Goal: Connect with others: Connect with others

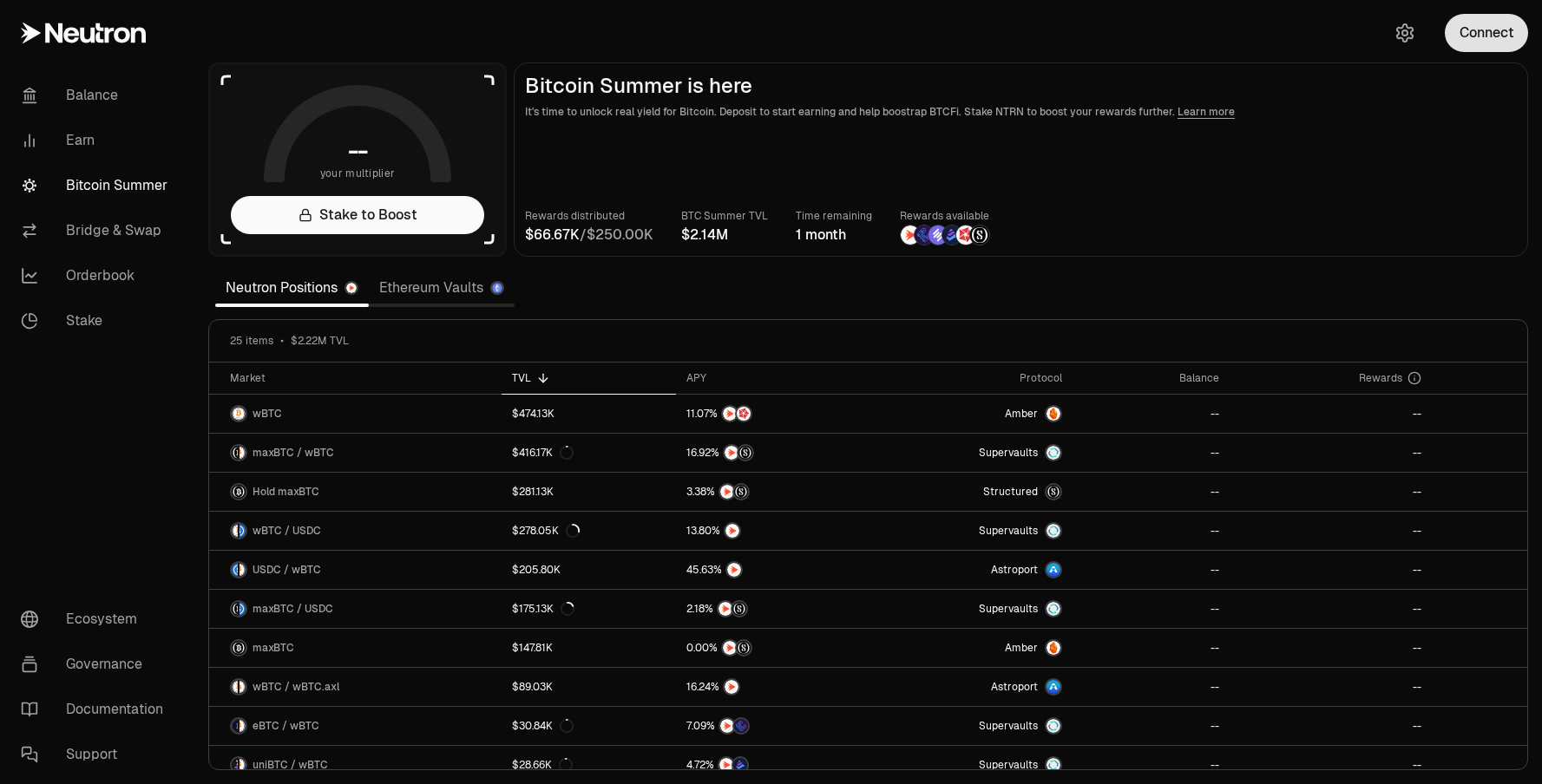
click at [1485, 40] on button "Connect" at bounding box center [1485, 33] width 83 height 38
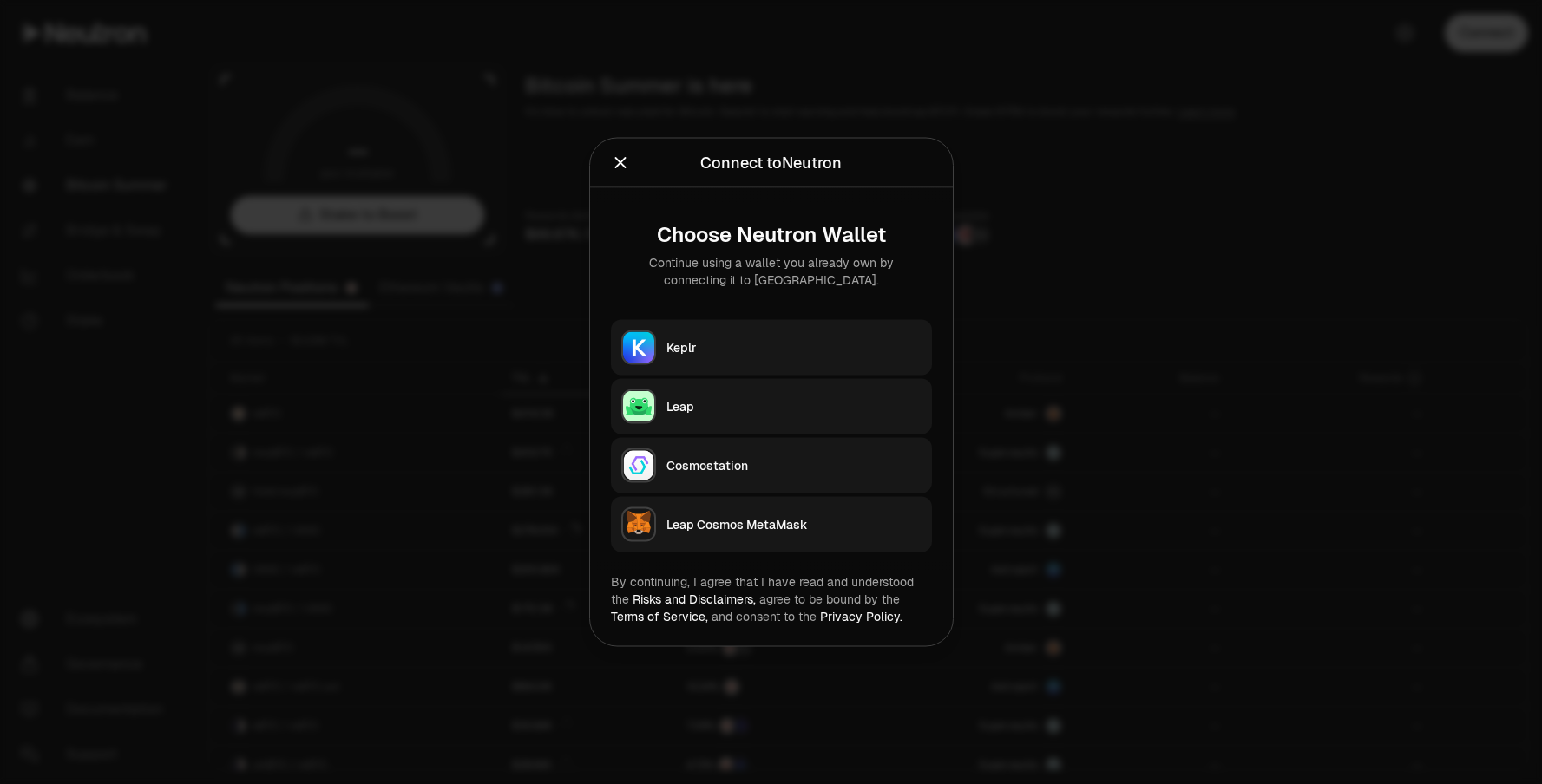
click at [743, 371] on button "Keplr" at bounding box center [771, 348] width 321 height 56
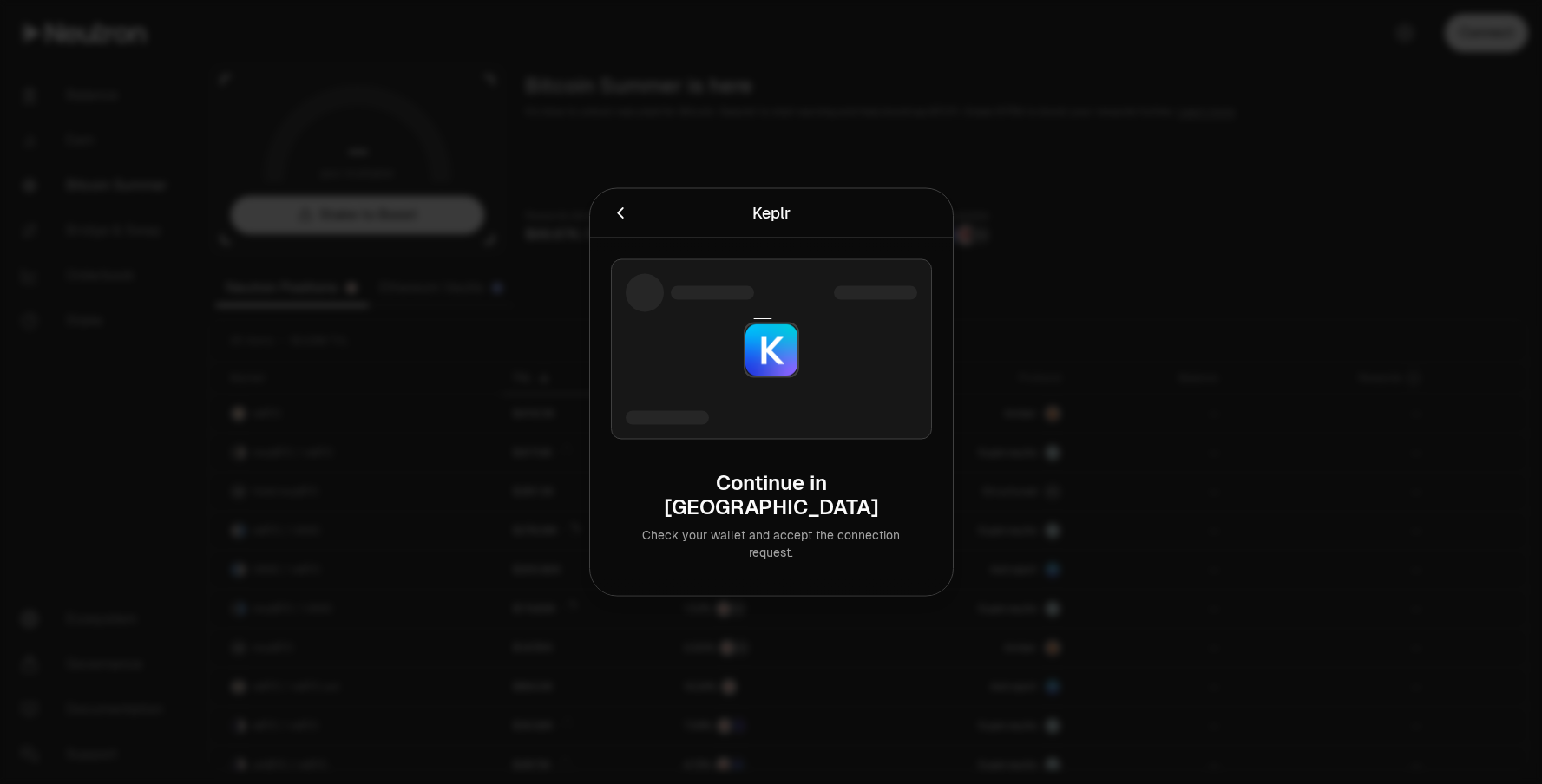
click at [695, 174] on div at bounding box center [771, 392] width 1542 height 784
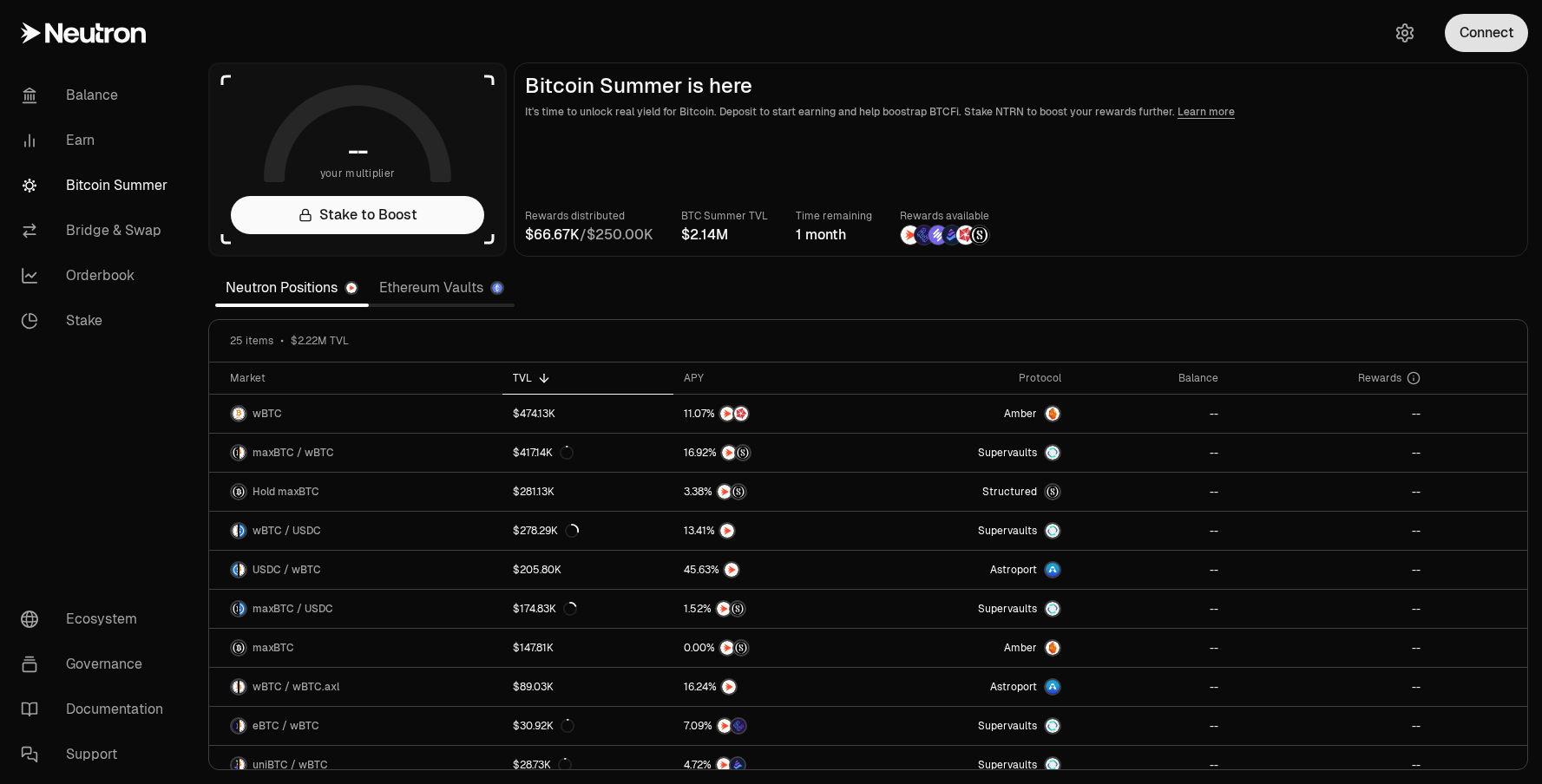
click at [1482, 32] on button "Connect" at bounding box center [1485, 33] width 83 height 38
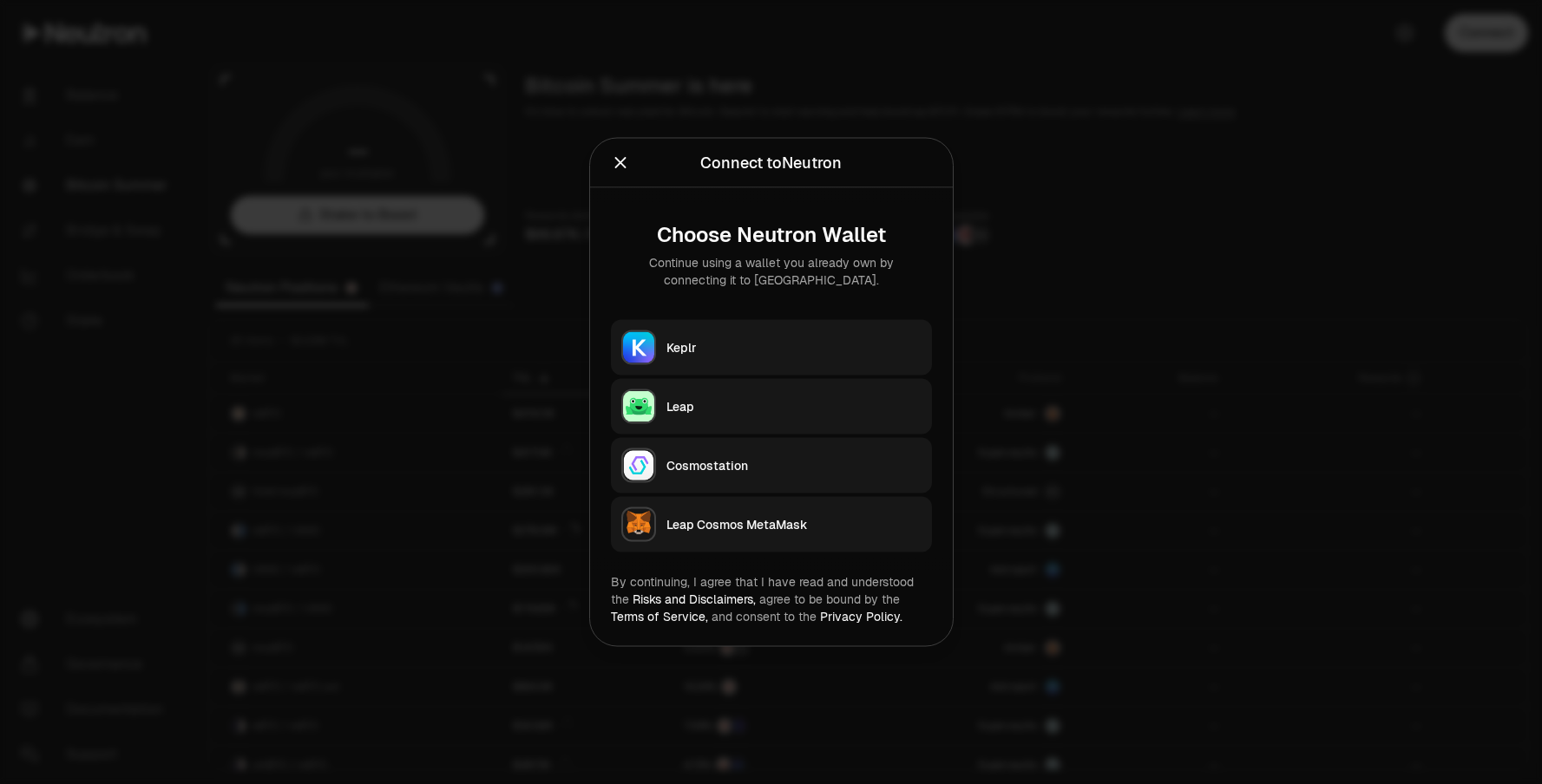
click at [772, 334] on button "Keplr" at bounding box center [771, 348] width 321 height 56
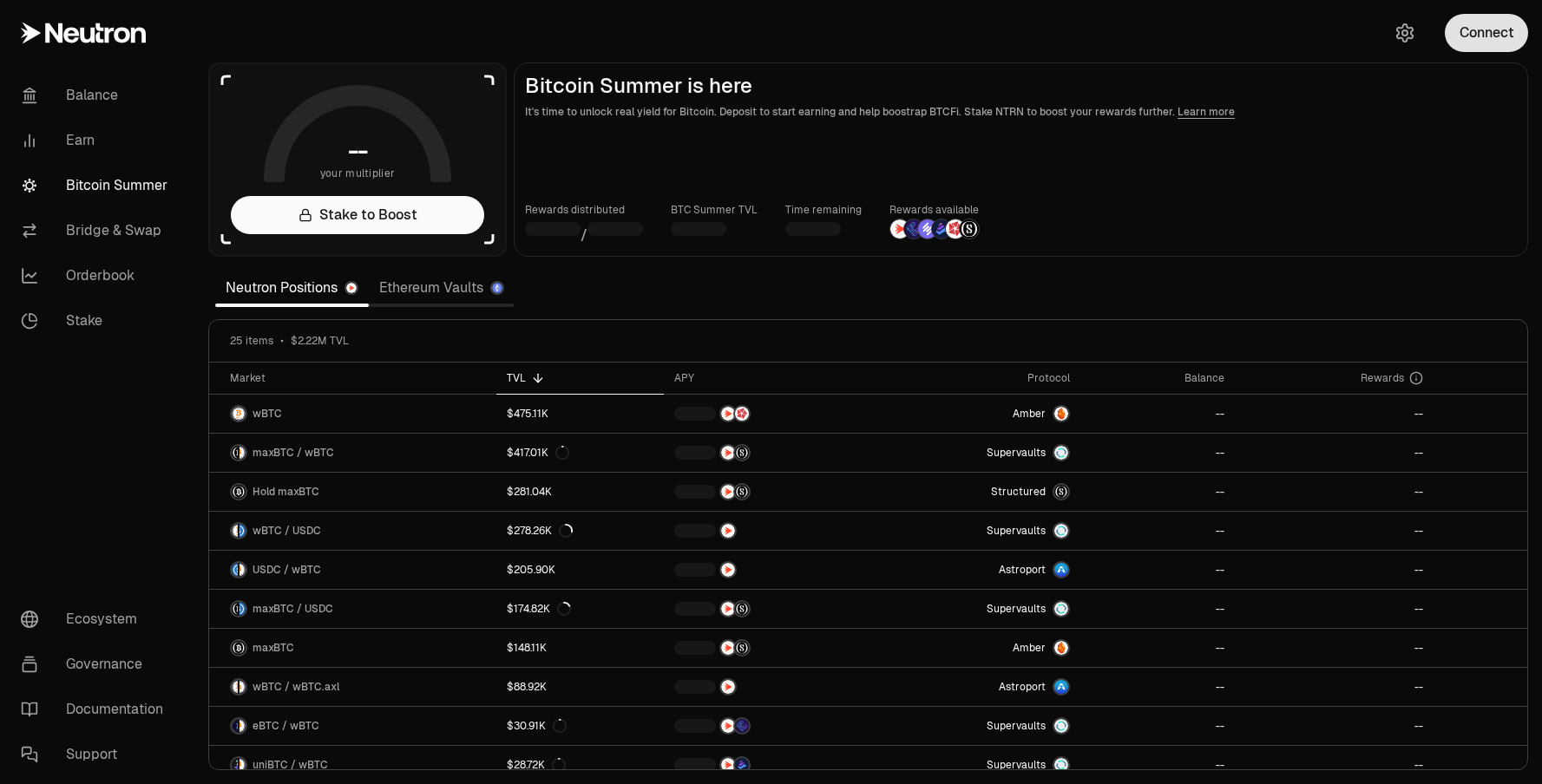
click at [1492, 30] on button "Connect" at bounding box center [1485, 33] width 83 height 38
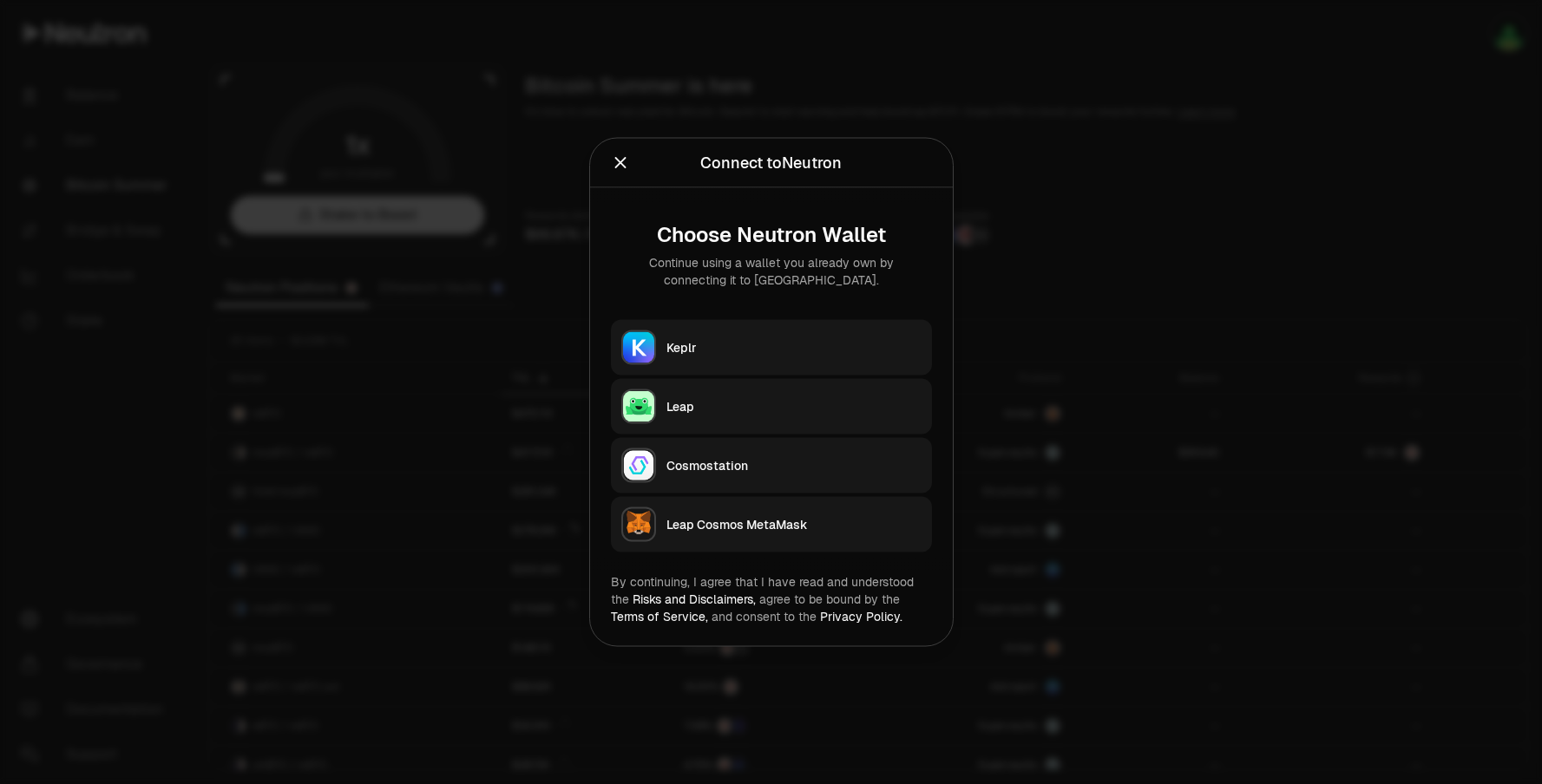
click at [755, 354] on div "Keplr" at bounding box center [794, 347] width 255 height 18
